Goal: Task Accomplishment & Management: Manage account settings

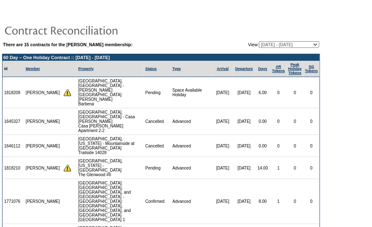
drag, startPoint x: 89, startPoint y: 56, endPoint x: 142, endPoint y: 56, distance: 53.2
click at [142, 56] on td "60 Day – One Holiday Contract :: 12/1/25 - 11/30/26" at bounding box center [160, 57] width 317 height 7
copy td "12/1/25 - 11/30/26"
click at [10, 88] on td "1818209" at bounding box center [13, 92] width 22 height 31
click at [10, 87] on td "1818209" at bounding box center [13, 92] width 22 height 31
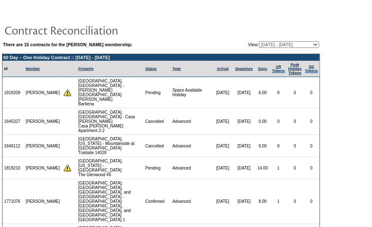
click at [10, 87] on td "1818209" at bounding box center [13, 92] width 22 height 31
click at [289, 44] on select "11/30/14 - 11/30/15 12/01/15 - 11/30/16 12/01/16 - 11/30/17 12/01/17 - 11/30/18…" at bounding box center [289, 44] width 60 height 7
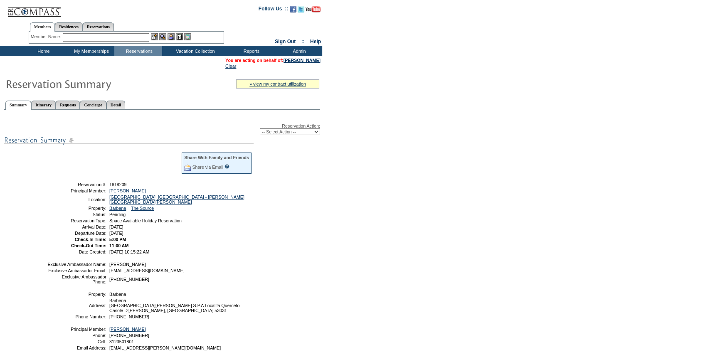
click at [156, 128] on div "Reservation Action: -- Select Action -- Modify Reservation Dates Modify Reserva…" at bounding box center [162, 129] width 316 height 12
click at [278, 131] on select "-- Select Action -- Modify Reservation Dates Modify Reservation Cost Modify Occ…" at bounding box center [290, 131] width 60 height 7
select select "CancelRes"
click at [260, 129] on select "-- Select Action -- Modify Reservation Dates Modify Reservation Cost Modify Occ…" at bounding box center [290, 131] width 60 height 7
